Goal: Task Accomplishment & Management: Complete application form

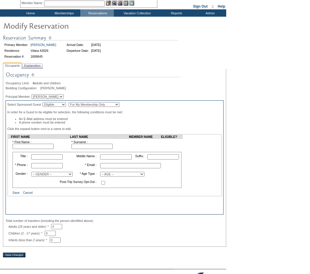
scroll to position [57, 0]
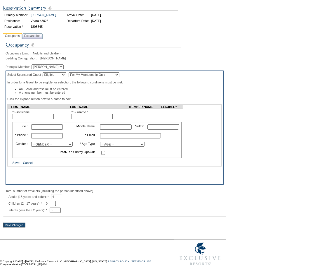
click at [46, 63] on div "Occupancy Limit: 4 adults and children. Bedding Configuration: K, K Principal M…" at bounding box center [115, 126] width 218 height 171
click at [44, 64] on select "Bill Bell" at bounding box center [48, 66] width 32 height 5
click at [80, 61] on div at bounding box center [115, 62] width 218 height 3
click at [41, 118] on input "text" at bounding box center [33, 116] width 41 height 5
type input "Ning"
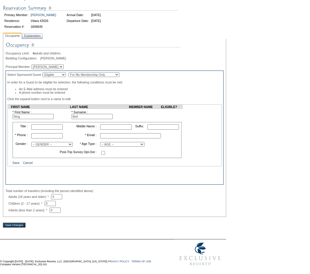
type input "Bell"
type input "303-875-2897"
type input "ning.bell@gmail.com"
click at [192, 176] on p at bounding box center [114, 178] width 215 height 4
click at [145, 143] on select "-- AGE -- Adult (23 years and older) Young Adult (18 - 22 years) Child (2 - 17 …" at bounding box center [122, 144] width 44 height 5
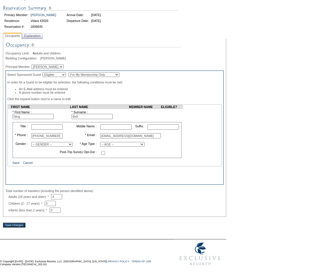
select select "A"
click at [100, 142] on select "-- AGE -- Adult (23 years and older) Young Adult (18 - 22 years) Child (2 - 17 …" at bounding box center [122, 144] width 44 height 5
click at [40, 36] on span "Explanation" at bounding box center [32, 36] width 19 height 6
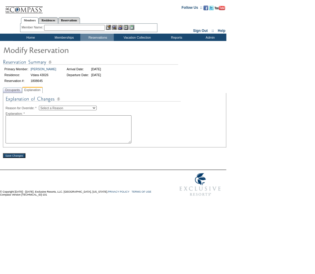
click at [87, 109] on select "Select a Reason Creating Continuous Stay Days Rebooked After Cancellation Editi…" at bounding box center [68, 108] width 58 height 5
click at [191, 149] on div "Save Changes" at bounding box center [115, 152] width 224 height 11
click at [14, 89] on span "Occupants" at bounding box center [12, 90] width 17 height 6
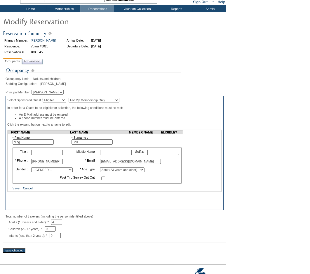
scroll to position [57, 0]
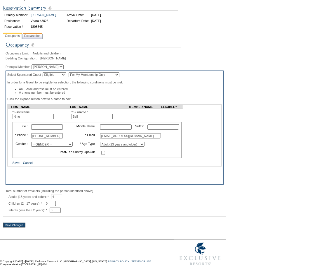
click at [39, 33] on span "Explanation" at bounding box center [32, 36] width 19 height 6
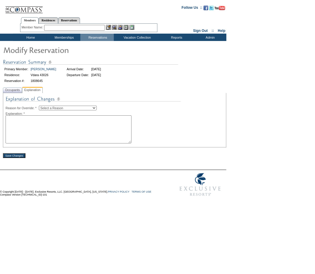
click at [65, 108] on select "Select a Reason Creating Continuous Stay Days Rebooked After Cancellation Editi…" at bounding box center [68, 108] width 58 height 5
select select "1045"
click at [44, 106] on select "Select a Reason Creating Continuous Stay Days Rebooked After Cancellation Editi…" at bounding box center [68, 108] width 58 height 5
click at [51, 130] on textarea at bounding box center [69, 129] width 126 height 28
type textarea "AMP"
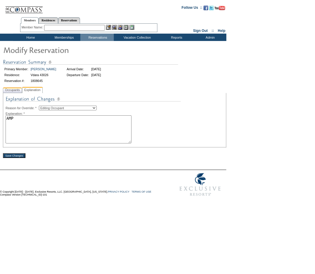
drag, startPoint x: 11, startPoint y: 87, endPoint x: 14, endPoint y: 92, distance: 5.8
click at [11, 87] on span "Occupants" at bounding box center [12, 90] width 17 height 6
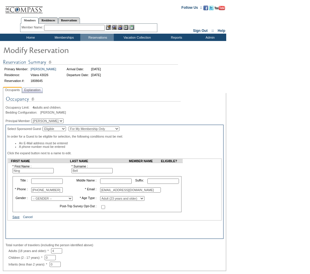
click at [14, 218] on link "Save" at bounding box center [16, 217] width 7 height 4
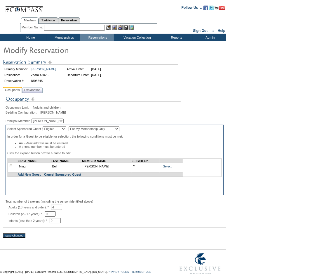
click at [32, 94] on div "Occupancy Limit: 4 adults and children. Bedding Configuration: [PERSON_NAME] Pr…" at bounding box center [115, 160] width 224 height 134
click at [32, 93] on span "Explanation" at bounding box center [32, 90] width 19 height 6
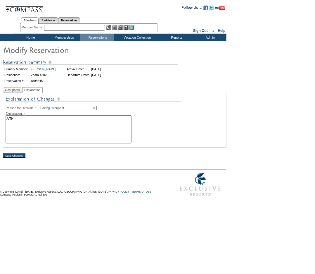
click at [17, 91] on span "Occupants" at bounding box center [12, 90] width 17 height 6
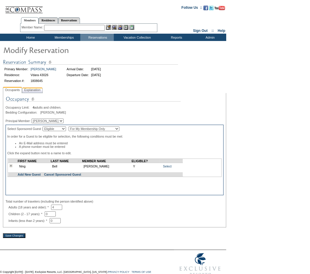
click at [39, 89] on span "Explanation" at bounding box center [32, 90] width 19 height 6
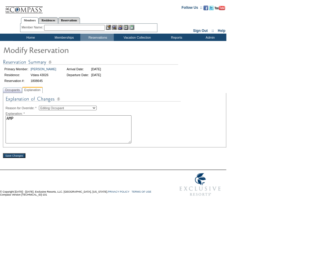
click at [18, 156] on input "Save Changes" at bounding box center [14, 155] width 23 height 5
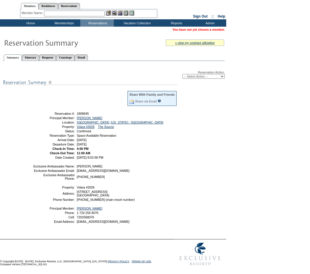
scroll to position [25, 0]
click at [34, 54] on link "Itinerary" at bounding box center [30, 57] width 17 height 6
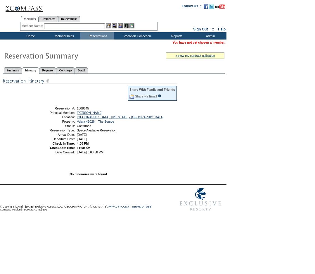
click at [37, 43] on td "You have not yet chosen a member." at bounding box center [113, 42] width 225 height 5
click at [56, 69] on link "Requests" at bounding box center [47, 70] width 17 height 6
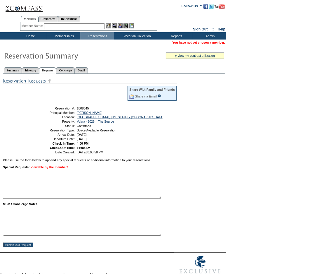
click at [88, 68] on link "Detail" at bounding box center [81, 70] width 13 height 6
